Goal: Information Seeking & Learning: Understand process/instructions

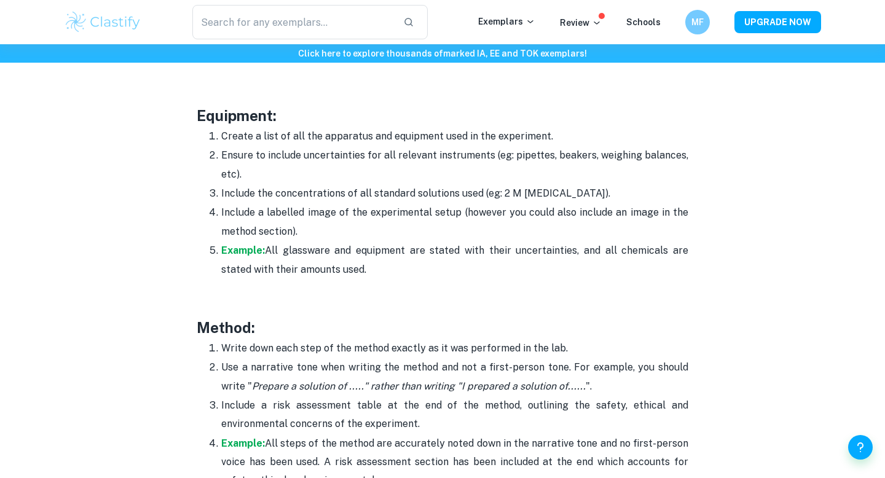
scroll to position [2600, 0]
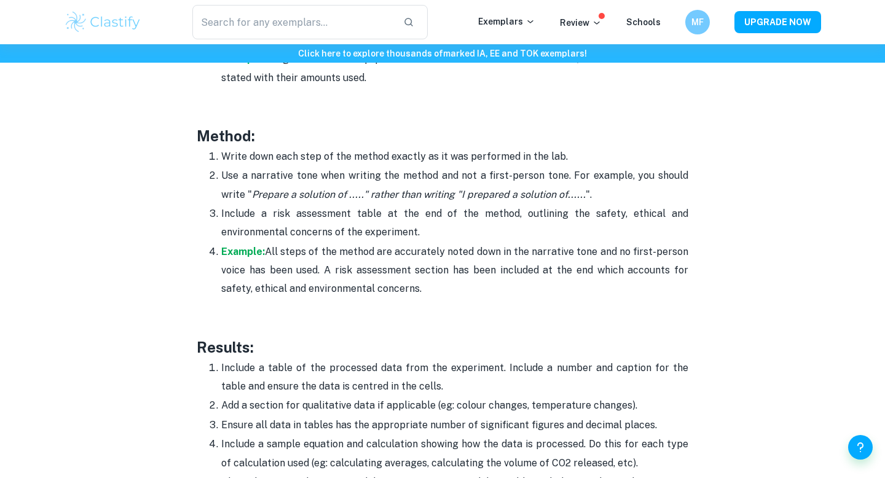
drag, startPoint x: 225, startPoint y: 157, endPoint x: 564, endPoint y: 157, distance: 339.2
click at [564, 157] on p "Write down each step of the method exactly as it was performed in the lab." at bounding box center [454, 156] width 467 height 18
copy p "Write down each step of the method exactly as it was performed in the lab."
click at [516, 167] on p "Use a narrative tone when writing the method and not a first-person tone. For e…" at bounding box center [454, 185] width 467 height 37
click at [432, 175] on p "Use a narrative tone when writing the method and not a first-person tone. For e…" at bounding box center [454, 185] width 467 height 37
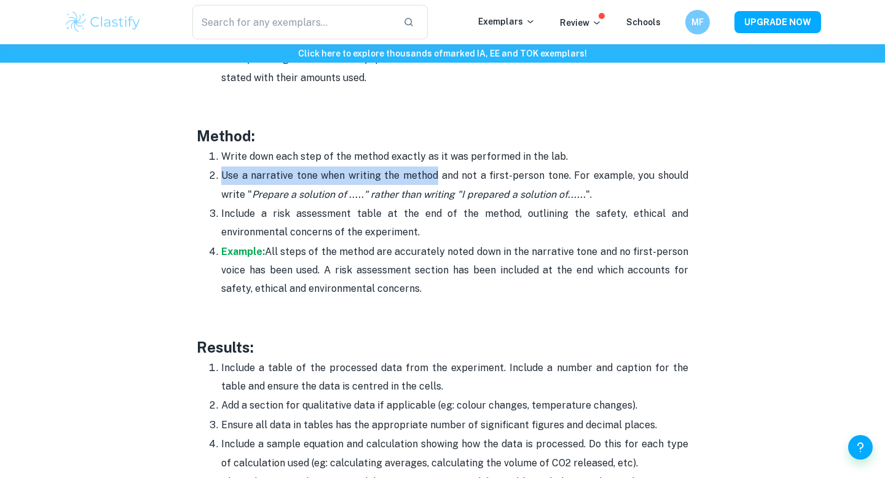
drag, startPoint x: 432, startPoint y: 175, endPoint x: 224, endPoint y: 180, distance: 208.4
click at [224, 180] on p "Use a narrative tone when writing the method and not a first-person tone. For e…" at bounding box center [454, 185] width 467 height 37
copy p "Use a narrative tone when writing the method"
click at [252, 194] on icon "Prepare a solution of ....." rather than writing "I prepared a solution of......" at bounding box center [419, 195] width 334 height 12
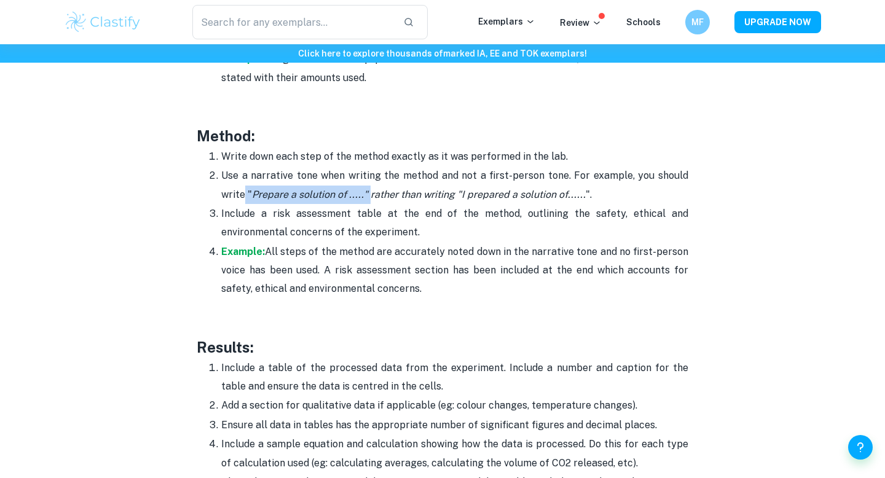
drag, startPoint x: 245, startPoint y: 194, endPoint x: 368, endPoint y: 192, distance: 122.9
click at [368, 192] on p "Use a narrative tone when writing the method and not a first-person tone. For e…" at bounding box center [454, 185] width 467 height 37
copy p "" Prepare a solution of .....""
click at [430, 208] on p "Include a risk assessment table at the end of the method, outlining the safety,…" at bounding box center [454, 223] width 467 height 37
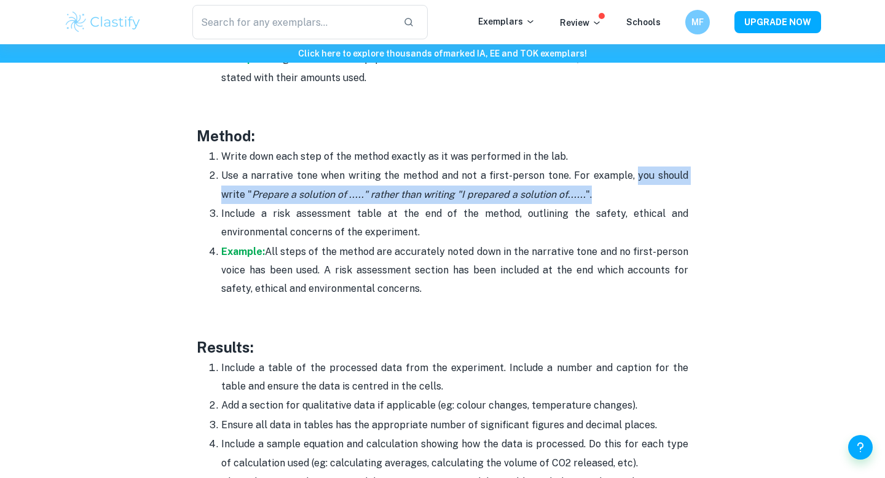
drag, startPoint x: 637, startPoint y: 173, endPoint x: 637, endPoint y: 200, distance: 26.4
click at [637, 200] on p "Use a narrative tone when writing the method and not a first-person tone. For e…" at bounding box center [454, 185] width 467 height 37
copy p "you should write " Prepare a solution of ....." rather than writing "I prepared…"
